Goal: Task Accomplishment & Management: Use online tool/utility

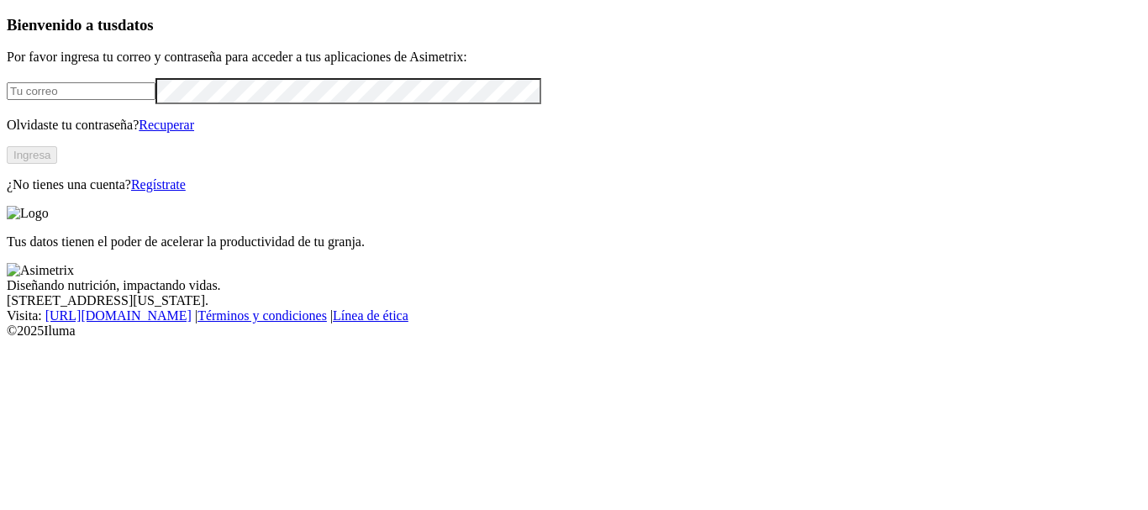
click at [69, 100] on input "email" at bounding box center [81, 91] width 149 height 18
type input "[PERSON_NAME][EMAIL_ADDRESS][PERSON_NAME][DOMAIN_NAME]"
click input "submit" at bounding box center [0, 0] width 0 height 0
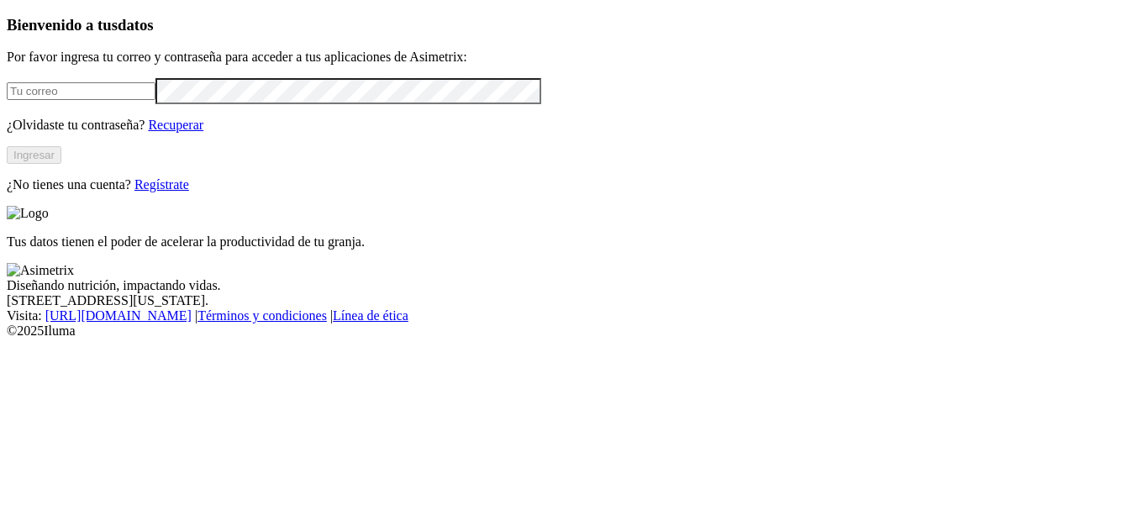
click at [59, 100] on input "email" at bounding box center [81, 91] width 149 height 18
type input "[PERSON_NAME][EMAIL_ADDRESS][PERSON_NAME][DOMAIN_NAME]"
click input "submit" at bounding box center [0, 0] width 0 height 0
